Goal: Task Accomplishment & Management: Complete application form

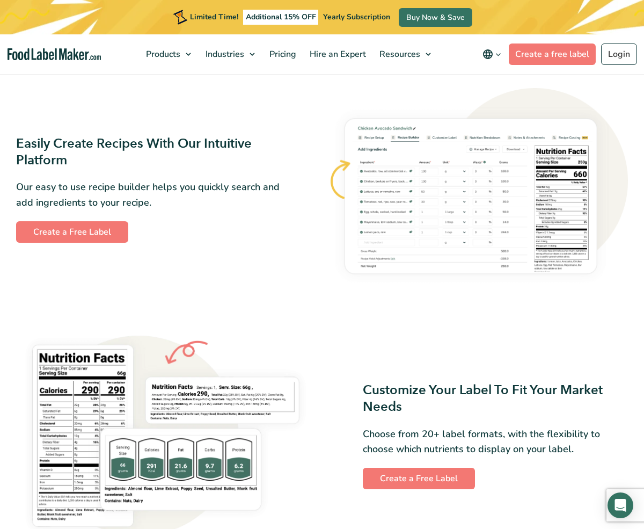
scroll to position [515, 0]
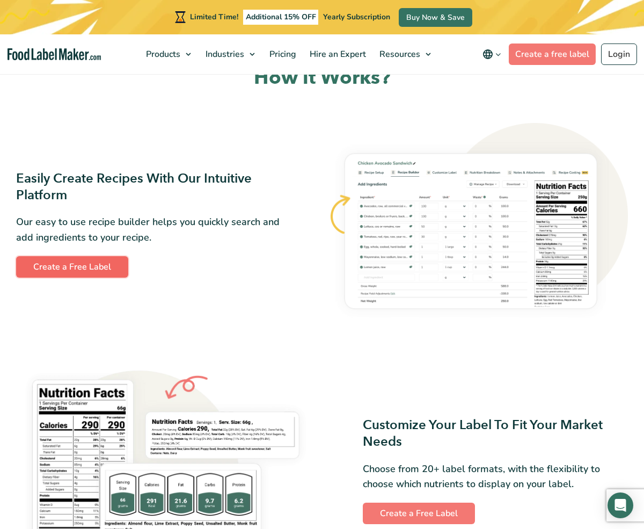
click at [97, 268] on link "Create a Free Label" at bounding box center [72, 266] width 112 height 21
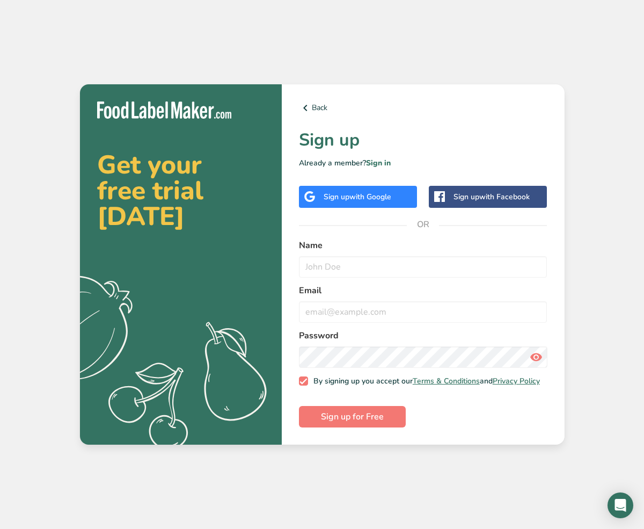
click at [353, 193] on span "with Google" at bounding box center [371, 197] width 42 height 10
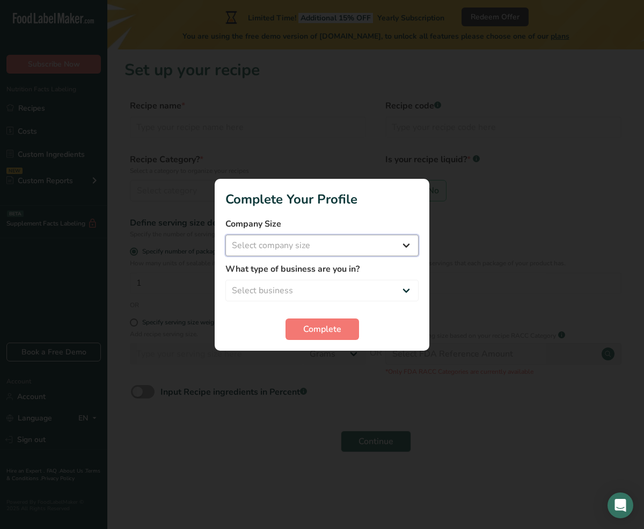
click at [408, 246] on select "Select company size Fewer than 10 Employees 10 to 50 Employees 51 to 500 Employ…" at bounding box center [322, 245] width 193 height 21
select select "1"
click at [226, 235] on select "Select company size Fewer than 10 Employees 10 to 50 Employees 51 to 500 Employ…" at bounding box center [322, 245] width 193 height 21
click at [408, 289] on select "Select business Packaged Food Manufacturer Restaurant & Cafe Bakery Meal Plans …" at bounding box center [322, 290] width 193 height 21
select select "8"
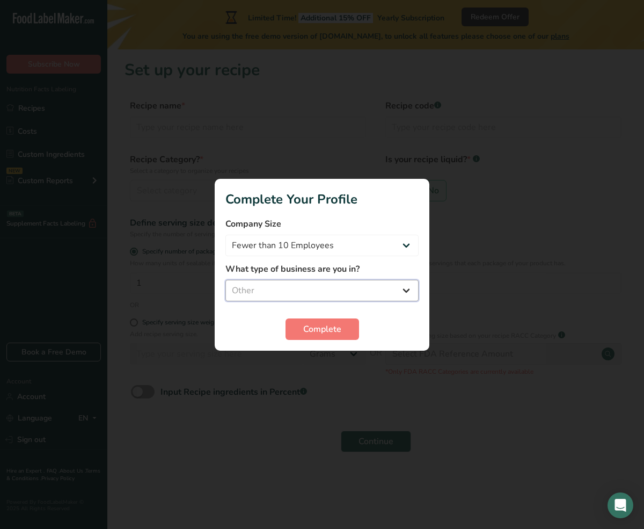
click at [226, 280] on select "Select business Packaged Food Manufacturer Restaurant & Cafe Bakery Meal Plans …" at bounding box center [322, 290] width 193 height 21
click at [330, 329] on span "Complete" at bounding box center [322, 329] width 38 height 13
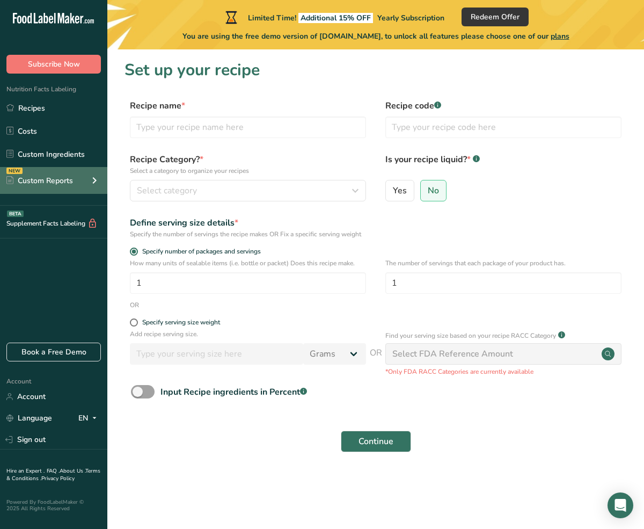
click at [79, 181] on div "NEW Custom Reports" at bounding box center [53, 180] width 107 height 27
